Goal: Task Accomplishment & Management: Complete application form

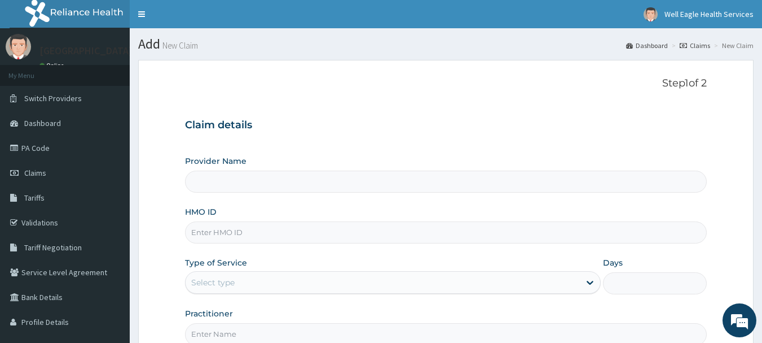
click at [481, 239] on input "HMO ID" at bounding box center [446, 232] width 523 height 22
type input "[GEOGRAPHIC_DATA]"
type input "m"
type input "MHG/10449/B"
click at [289, 289] on div "Select type" at bounding box center [383, 282] width 394 height 18
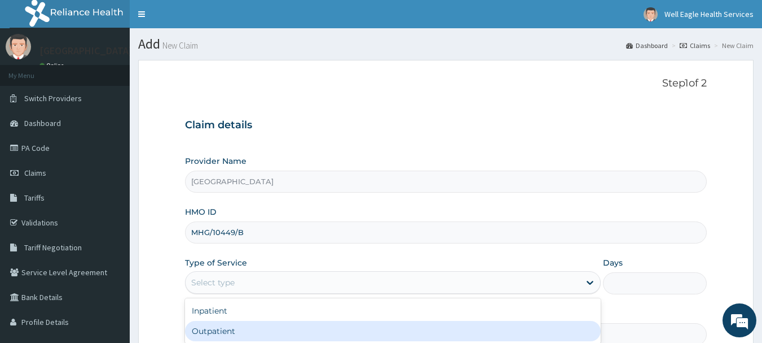
click at [304, 326] on div "Outpatient" at bounding box center [393, 331] width 416 height 20
type input "1"
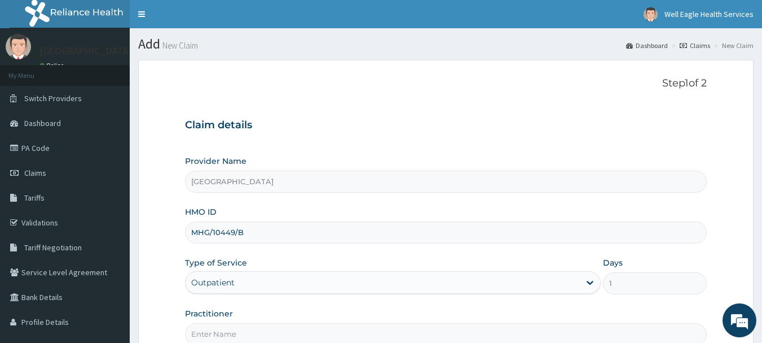
click at [304, 326] on input "Practitioner" at bounding box center [446, 334] width 523 height 22
type input "AKINOLA"
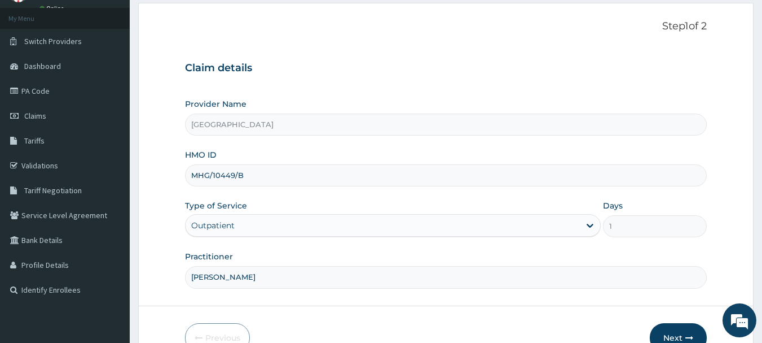
scroll to position [121, 0]
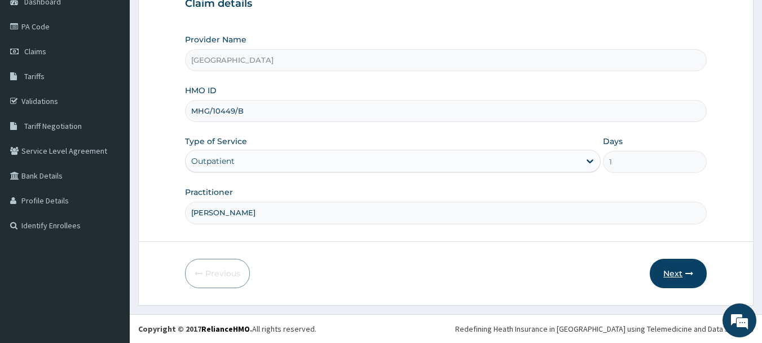
click at [667, 280] on button "Next" at bounding box center [678, 272] width 57 height 29
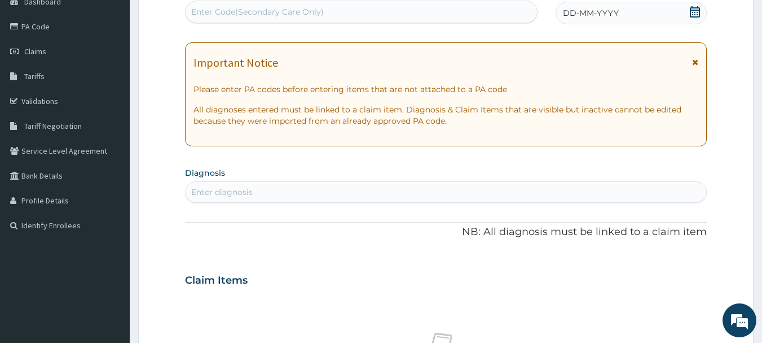
click at [626, 18] on div "DD-MM-YYYY" at bounding box center [631, 13] width 151 height 23
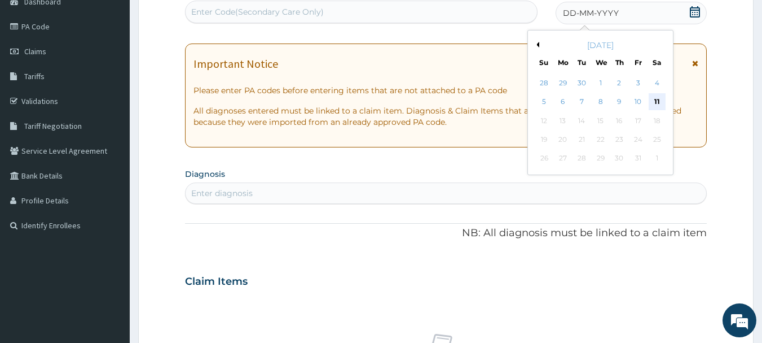
click at [654, 104] on div "11" at bounding box center [657, 102] width 17 height 17
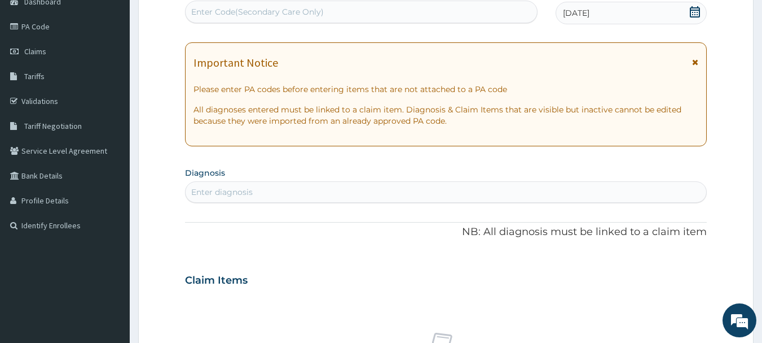
click at [466, 191] on div "Enter diagnosis" at bounding box center [446, 192] width 521 height 18
type input "UPPER RESPIRATORY"
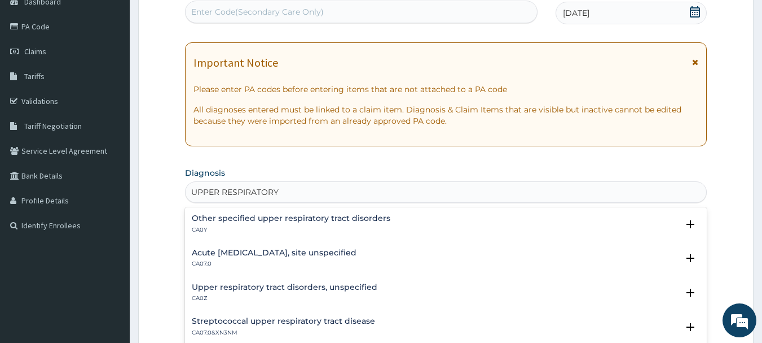
click at [309, 290] on h4 "Upper respiratory tract disorders, unspecified" at bounding box center [285, 287] width 186 height 8
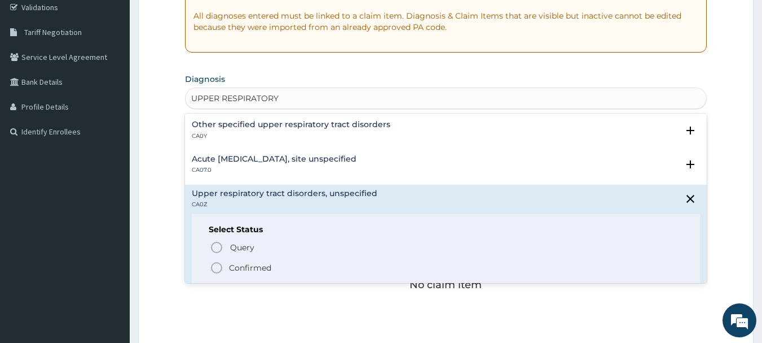
scroll to position [238, 0]
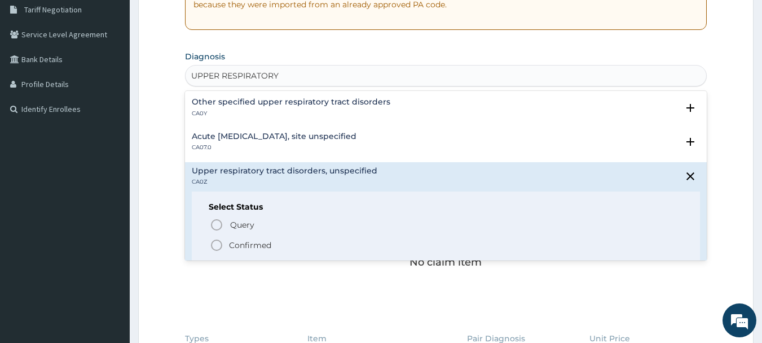
click at [222, 244] on icon "status option filled" at bounding box center [217, 245] width 14 height 14
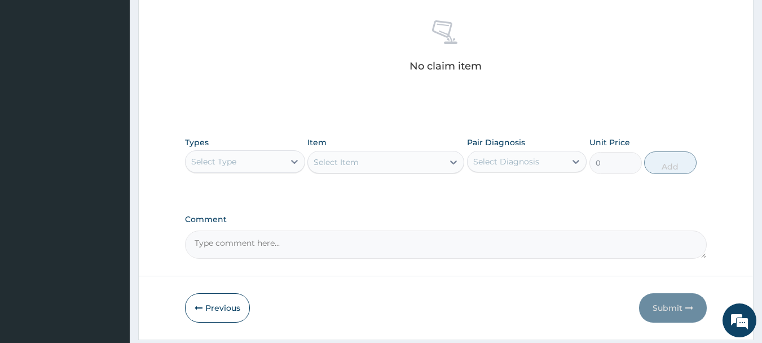
scroll to position [447, 0]
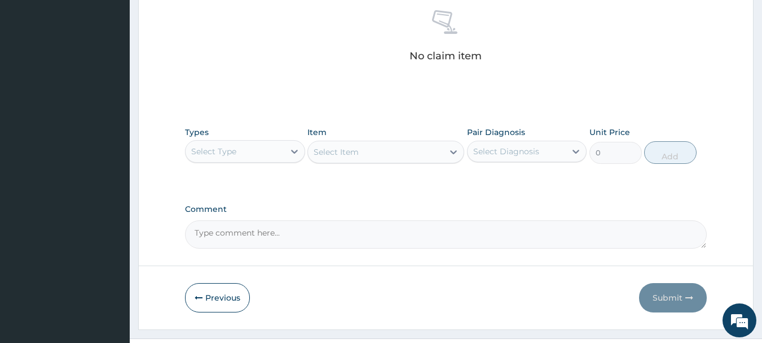
click at [264, 153] on div "Select Type" at bounding box center [235, 151] width 99 height 18
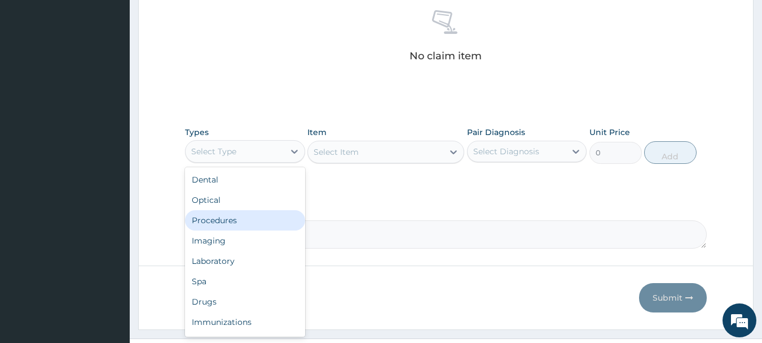
click at [230, 220] on div "Procedures" at bounding box center [245, 220] width 120 height 20
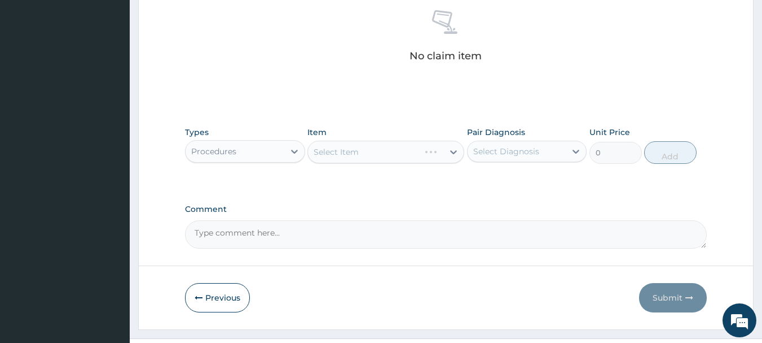
click at [387, 148] on div "Select Item" at bounding box center [386, 152] width 157 height 23
click at [383, 146] on div "Select Item" at bounding box center [375, 152] width 135 height 18
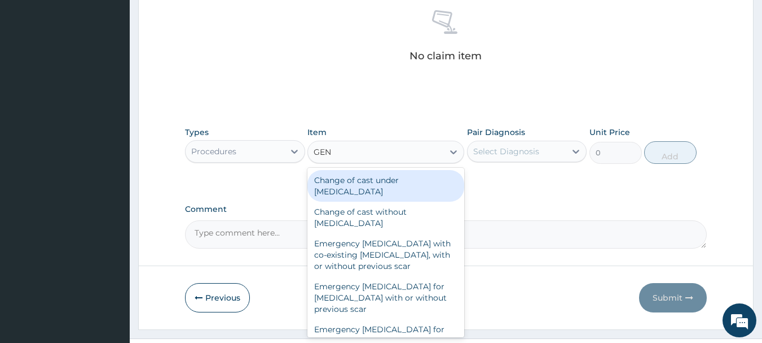
type input "GENE"
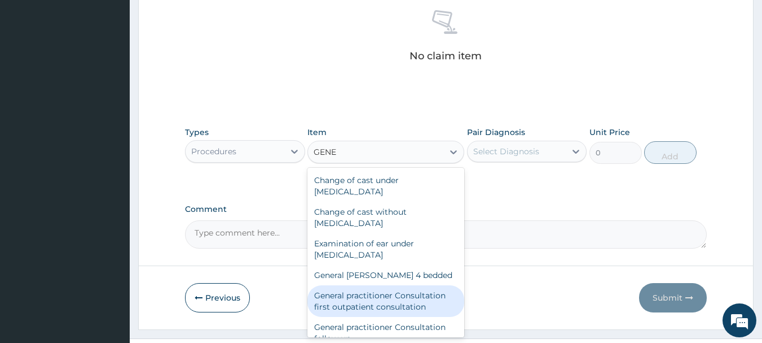
click at [405, 303] on div "General practitioner Consultation first outpatient consultation" at bounding box center [386, 301] width 157 height 32
type input "3547.5"
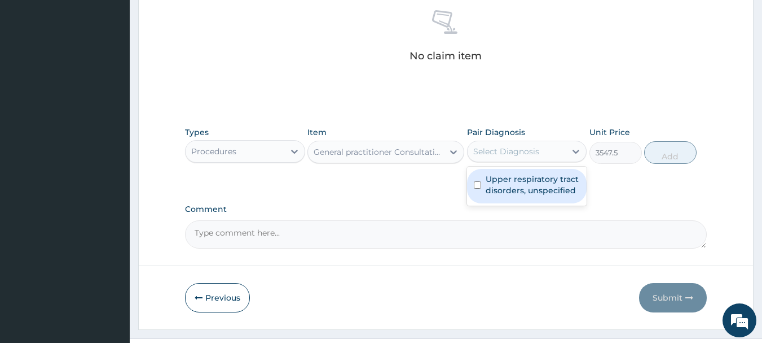
drag, startPoint x: 514, startPoint y: 151, endPoint x: 519, endPoint y: 185, distance: 33.7
click at [514, 154] on div "Select Diagnosis" at bounding box center [506, 151] width 66 height 11
click at [519, 185] on label "Upper respiratory tract disorders, unspecified" at bounding box center [533, 184] width 95 height 23
checkbox input "true"
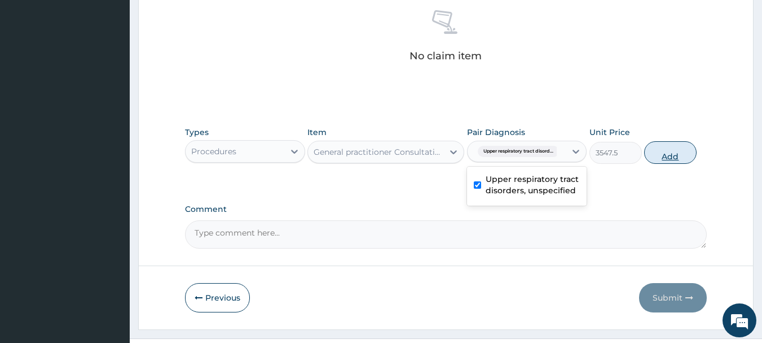
click at [666, 157] on button "Add" at bounding box center [670, 152] width 52 height 23
type input "0"
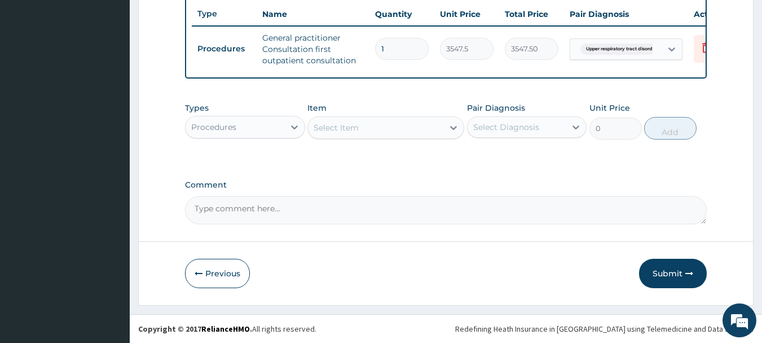
scroll to position [432, 0]
click at [289, 129] on icon at bounding box center [294, 126] width 11 height 11
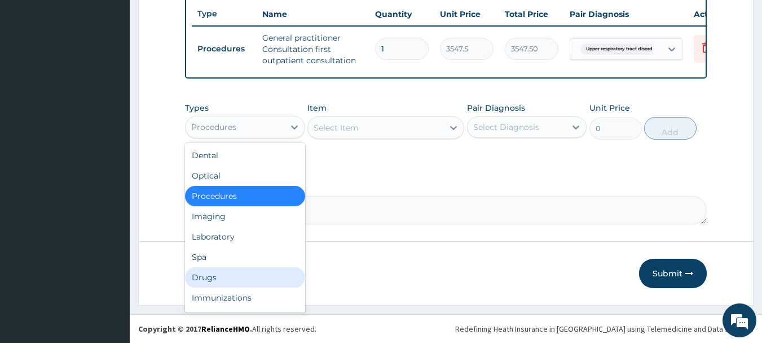
click at [235, 275] on div "Drugs" at bounding box center [245, 277] width 120 height 20
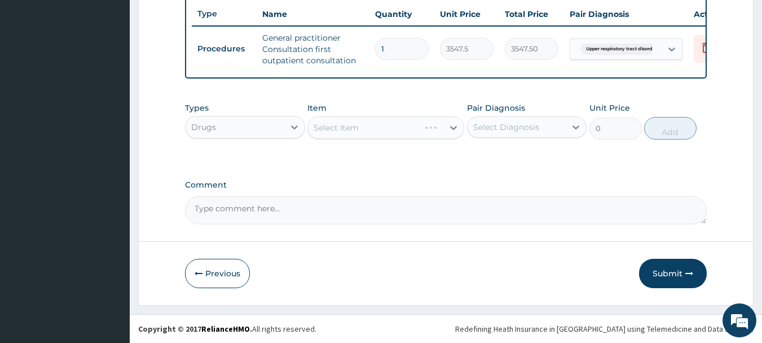
click at [389, 128] on div "Select Item" at bounding box center [386, 127] width 157 height 23
click at [394, 128] on div "Select Item" at bounding box center [386, 127] width 157 height 23
click at [394, 126] on div "Select Item" at bounding box center [386, 127] width 157 height 23
click at [398, 135] on div "Select Item" at bounding box center [375, 128] width 135 height 18
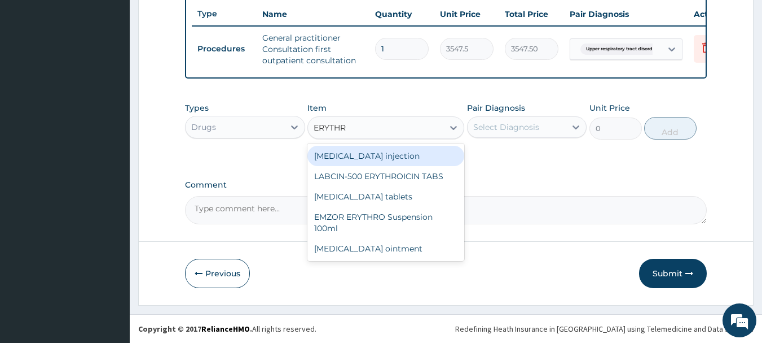
type input "ERYTHR"
click at [528, 153] on div "Types Drugs Item option General practitioner Consultation first outpatient cons…" at bounding box center [446, 128] width 523 height 65
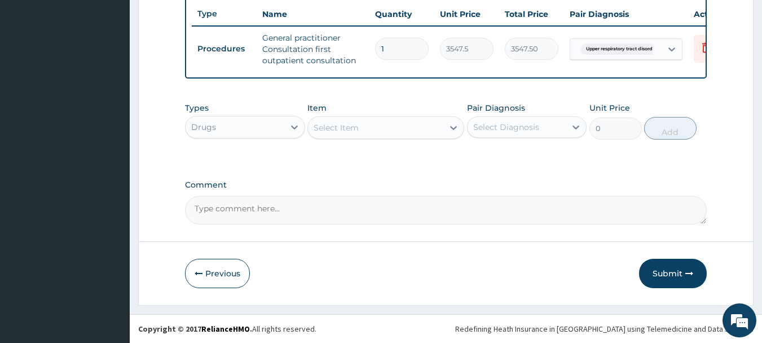
click at [431, 124] on div "Select Item" at bounding box center [375, 128] width 135 height 18
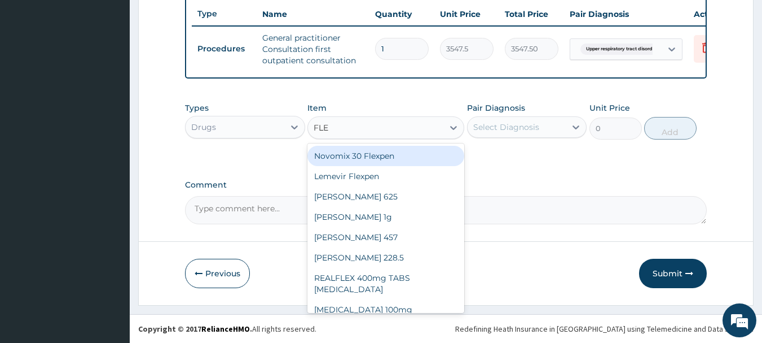
type input "FLEM"
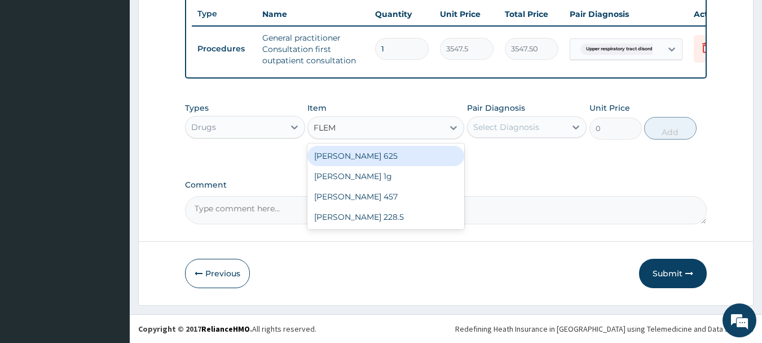
click at [406, 157] on div "FLEMING 625" at bounding box center [386, 156] width 157 height 20
type input "591.25"
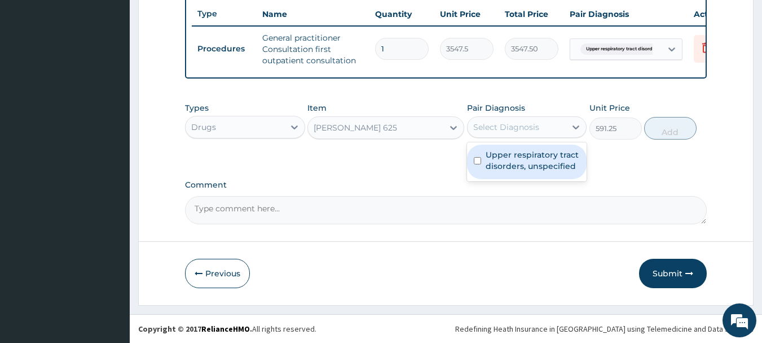
click at [520, 131] on div "Select Diagnosis" at bounding box center [506, 126] width 66 height 11
click at [523, 151] on label "Upper respiratory tract disorders, unspecified" at bounding box center [533, 160] width 95 height 23
checkbox input "true"
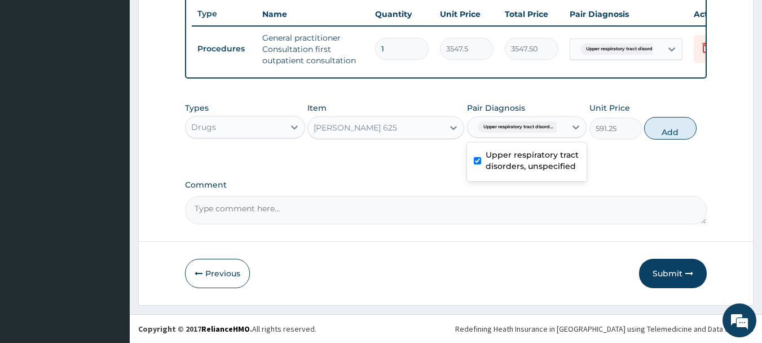
click at [665, 130] on button "Add" at bounding box center [670, 128] width 52 height 23
type input "0"
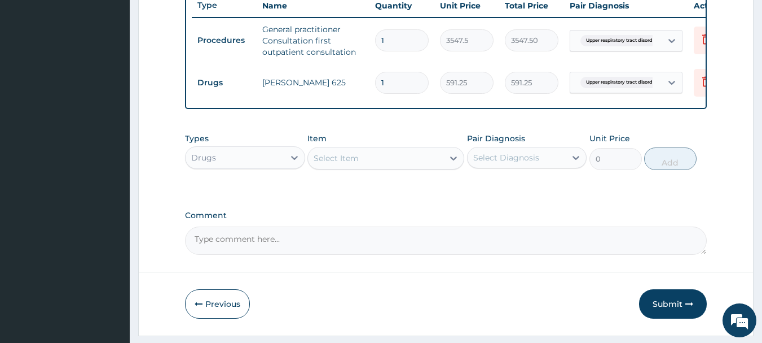
type input "14"
type input "8277.50"
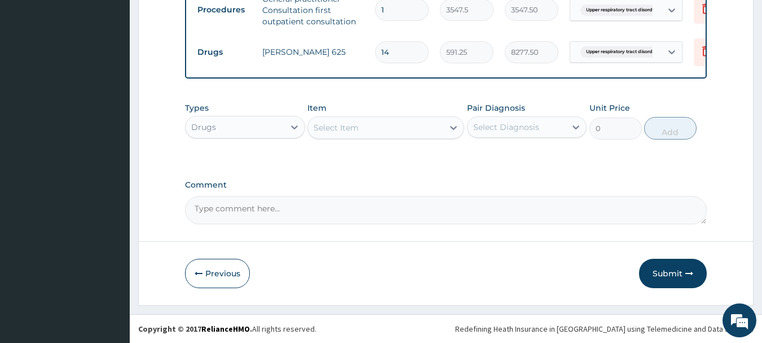
type input "14"
click at [669, 269] on button "Submit" at bounding box center [673, 272] width 68 height 29
